Goal: Task Accomplishment & Management: Manage account settings

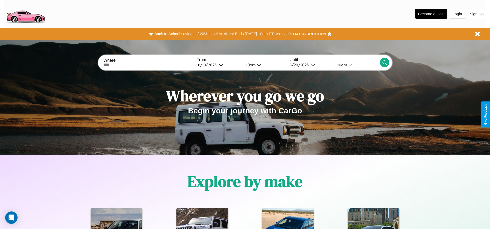
click at [457, 14] on button "Login" at bounding box center [457, 14] width 15 height 10
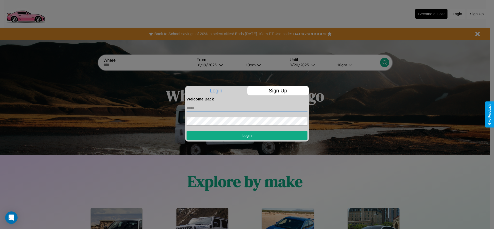
click at [247, 108] on input "text" at bounding box center [246, 108] width 121 height 8
type input "**********"
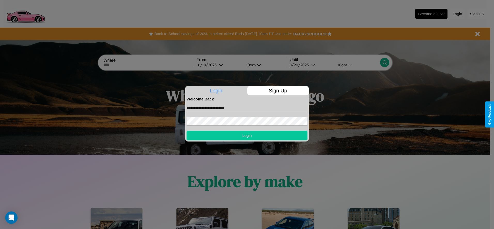
click at [247, 135] on button "Login" at bounding box center [246, 136] width 121 height 10
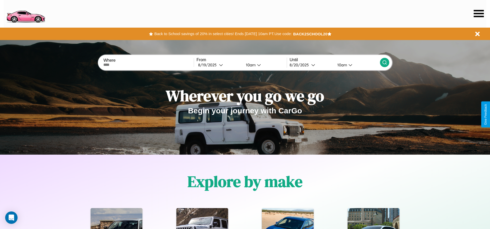
click at [479, 13] on icon at bounding box center [479, 13] width 10 height 7
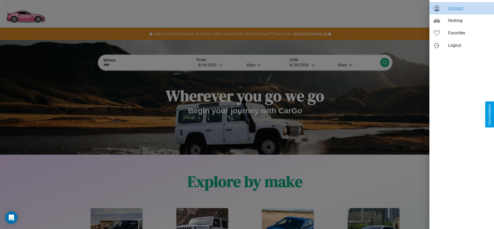
click at [462, 8] on span "Account" at bounding box center [469, 8] width 42 height 6
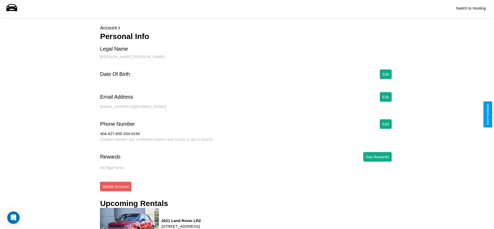
scroll to position [74, 0]
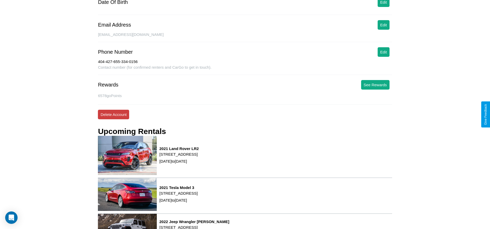
click at [113, 114] on button "Delete Account" at bounding box center [113, 115] width 31 height 10
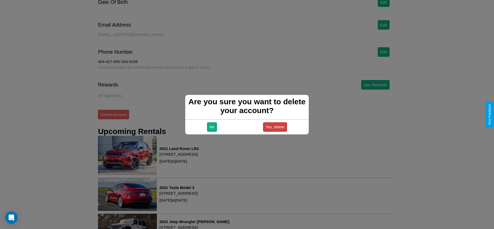
click at [275, 127] on button "Yes, delete" at bounding box center [275, 127] width 24 height 10
